Goal: Task Accomplishment & Management: Complete application form

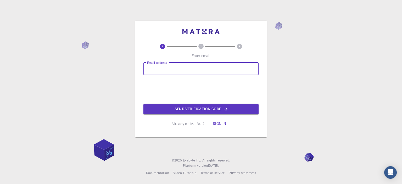
click at [171, 73] on input "Email address" at bounding box center [200, 69] width 115 height 13
type input "[EMAIL_ADDRESS][DOMAIN_NAME]"
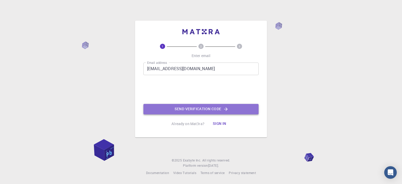
click at [206, 110] on button "Send verification code" at bounding box center [200, 109] width 115 height 10
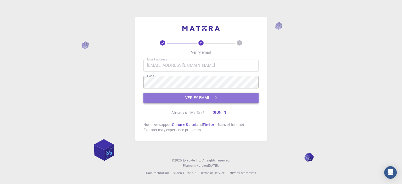
click at [204, 102] on button "Verify email" at bounding box center [200, 98] width 115 height 10
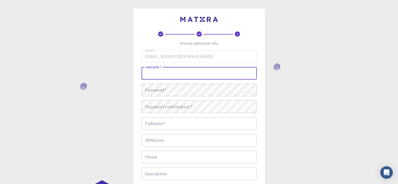
click at [180, 71] on input "username   *" at bounding box center [199, 73] width 115 height 13
type input "[PERSON_NAME]"
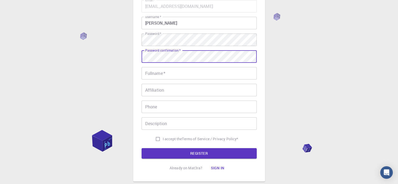
scroll to position [59, 0]
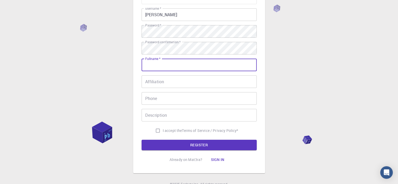
click at [169, 64] on input "Fullname   *" at bounding box center [199, 65] width 115 height 13
type input "[PERSON_NAME]"
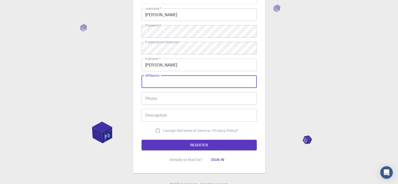
click at [176, 87] on input "Affiliation" at bounding box center [199, 81] width 115 height 13
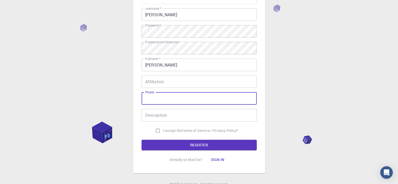
click at [174, 94] on input "Phone" at bounding box center [199, 98] width 115 height 13
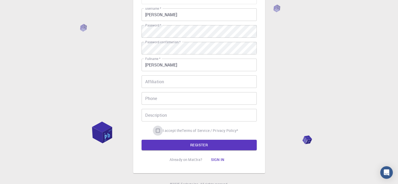
click at [156, 132] on input "I accept the Terms of Service / Privacy Policy *" at bounding box center [158, 131] width 10 height 10
checkbox input "true"
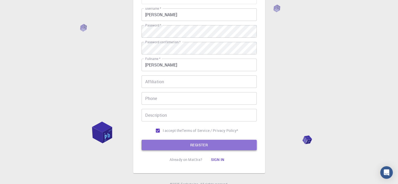
click at [198, 143] on button "REGISTER" at bounding box center [199, 145] width 115 height 10
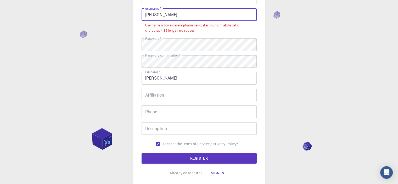
click at [178, 18] on input "[PERSON_NAME]" at bounding box center [199, 14] width 115 height 13
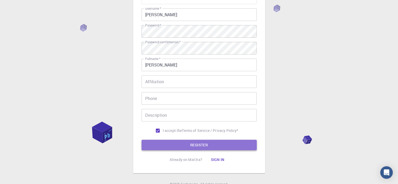
click at [181, 145] on button "REGISTER" at bounding box center [199, 145] width 115 height 10
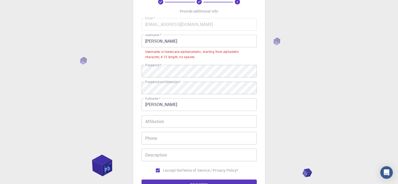
scroll to position [32, 0]
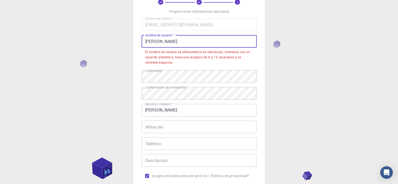
click at [184, 44] on input "[PERSON_NAME]" at bounding box center [199, 41] width 115 height 13
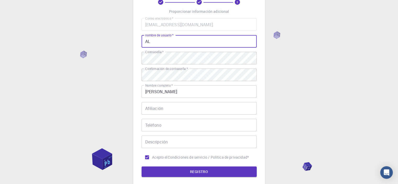
type input "A"
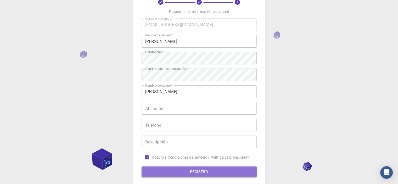
click at [186, 171] on button "REGISTRO" at bounding box center [199, 171] width 115 height 10
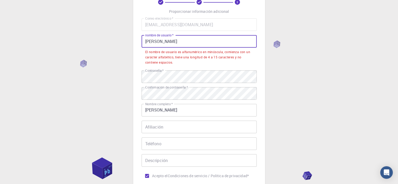
click at [168, 42] on input "[PERSON_NAME]" at bounding box center [199, 41] width 115 height 13
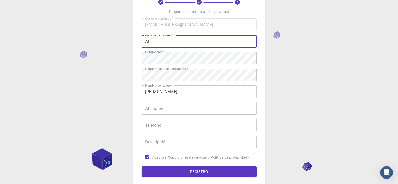
type input "A"
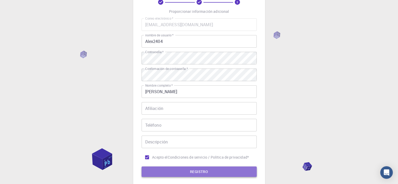
click at [193, 169] on font "REGISTRO" at bounding box center [199, 171] width 18 height 5
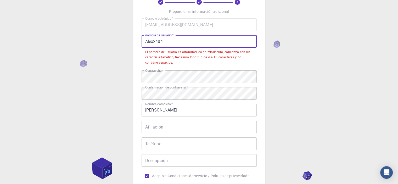
click at [171, 43] on input "Alex2404" at bounding box center [199, 41] width 115 height 13
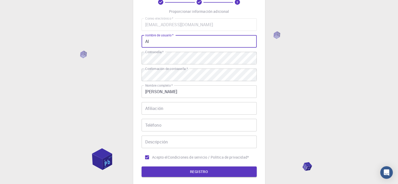
type input "A"
type input "ale2404"
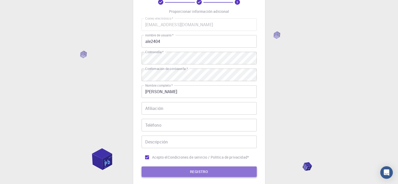
click at [202, 175] on button "REGISTRO" at bounding box center [199, 171] width 115 height 10
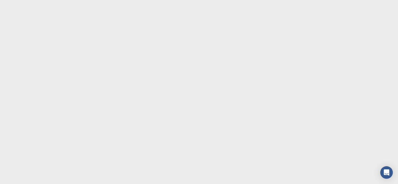
scroll to position [0, 0]
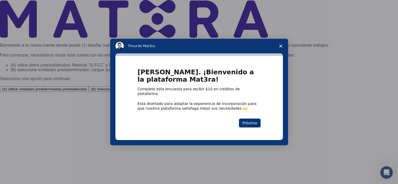
click at [280, 48] on icon "Cerrar encuesta" at bounding box center [280, 45] width 3 height 3
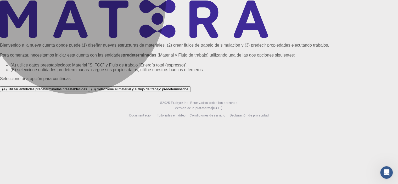
click at [188, 91] on font "(B) Seleccione el material y el flujo de trabajo predeterminados" at bounding box center [139, 89] width 97 height 4
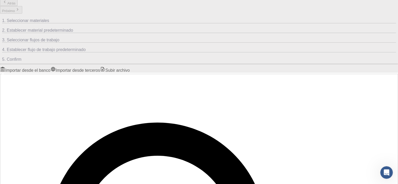
scroll to position [28, 0]
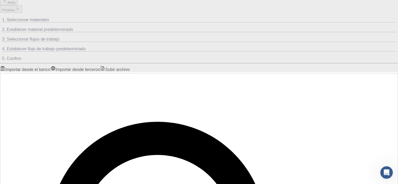
type input "1,4 dihidropiridina"
click at [8, 27] on icon at bounding box center [5, 29] width 5 height 5
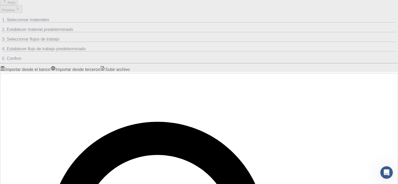
checkbox input "true"
click at [129, 67] on font "Subir archivo" at bounding box center [117, 69] width 24 height 4
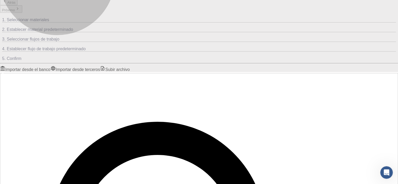
click at [100, 67] on font "Importar desde terceros" at bounding box center [78, 69] width 44 height 4
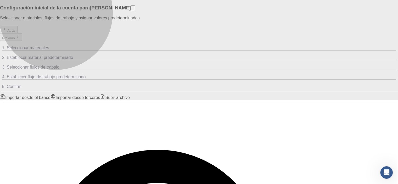
click at [50, 95] on link "Importar desde el banco" at bounding box center [25, 97] width 50 height 4
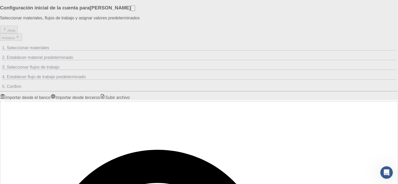
checkbox input "true"
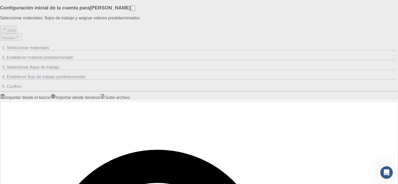
click at [2, 54] on icon at bounding box center [2, 54] width 0 height 0
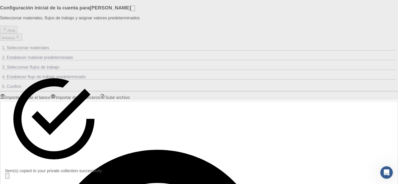
click at [8, 55] on icon at bounding box center [5, 57] width 5 height 5
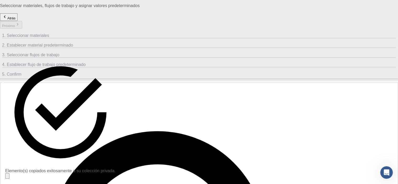
scroll to position [16, 0]
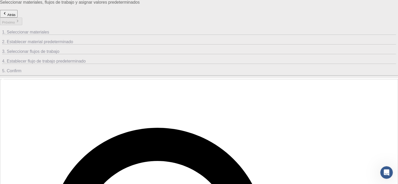
checkbox input "true"
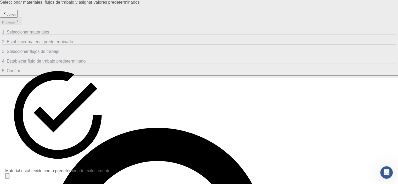
click at [2, 48] on icon at bounding box center [2, 48] width 0 height 0
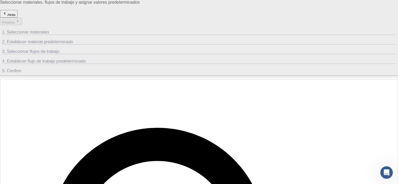
click at [2, 48] on icon at bounding box center [2, 48] width 0 height 0
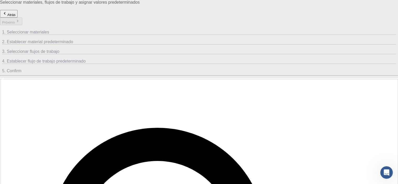
click at [2, 48] on icon at bounding box center [2, 48] width 0 height 0
checkbox input "false"
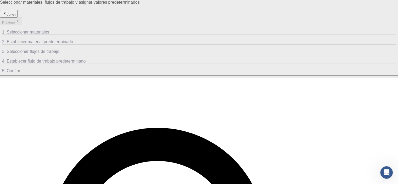
click at [59, 49] on span "3. Seleccionar flujos de trabajo" at bounding box center [30, 51] width 57 height 4
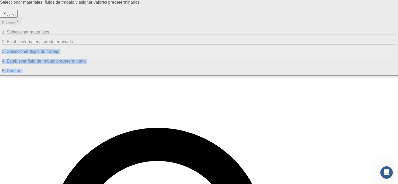
drag, startPoint x: 202, startPoint y: 41, endPoint x: 266, endPoint y: 108, distance: 93.1
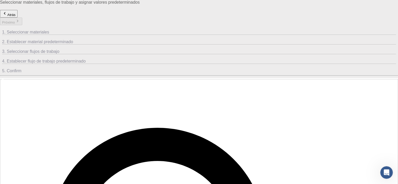
scroll to position [0, 0]
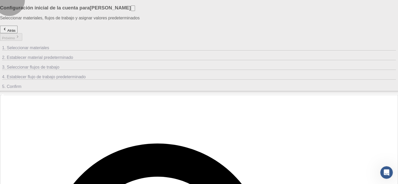
click at [18, 31] on button "Atrás" at bounding box center [9, 30] width 18 height 8
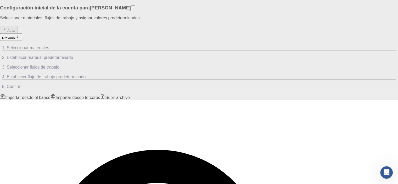
click at [20, 31] on div "Atrás Próximo" at bounding box center [199, 33] width 398 height 15
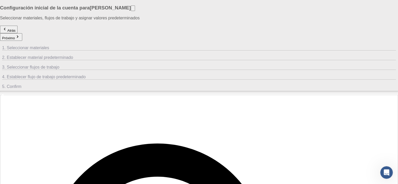
drag, startPoint x: 388, startPoint y: 34, endPoint x: 384, endPoint y: 34, distance: 4.2
click at [384, 34] on div "Atrás Próximo" at bounding box center [199, 33] width 398 height 15
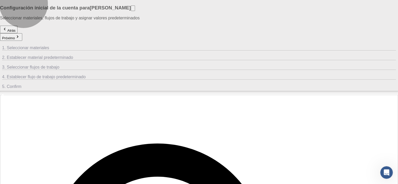
click at [20, 34] on icon "button" at bounding box center [17, 36] width 5 height 5
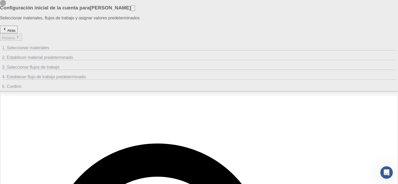
click at [139, 10] on icon "button" at bounding box center [135, 12] width 5 height 5
click at [153, 115] on font "Versión de la aplicación" at bounding box center [166, 113] width 44 height 4
checkbox input "true"
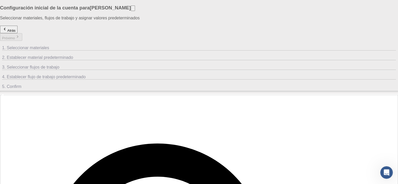
checkbox input "true"
click at [379, 34] on div "Atrás Próximo" at bounding box center [199, 33] width 398 height 15
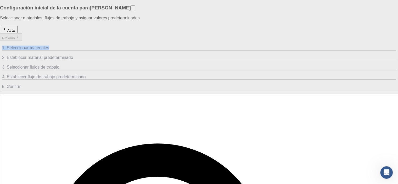
click at [379, 34] on div "Atrás Próximo" at bounding box center [199, 33] width 398 height 15
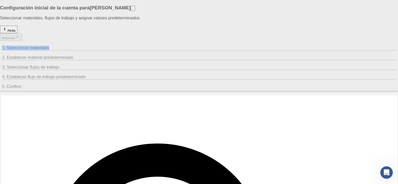
click at [379, 34] on div "Atrás Próximo" at bounding box center [199, 33] width 398 height 15
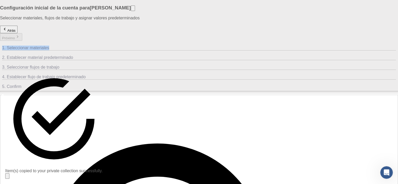
click at [379, 34] on div "Atrás Próximo" at bounding box center [199, 33] width 398 height 15
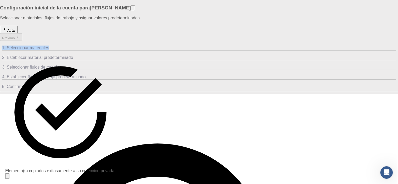
click at [379, 34] on div "Atrás Próximo" at bounding box center [199, 33] width 398 height 15
checkbox input "true"
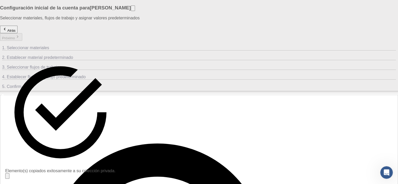
checkbox input "true"
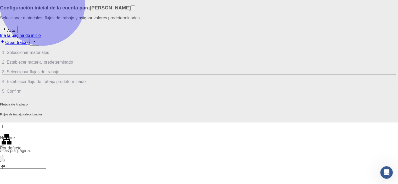
click at [41, 33] on font "Ir a la página de inicio" at bounding box center [20, 35] width 41 height 4
